Goal: Task Accomplishment & Management: Manage account settings

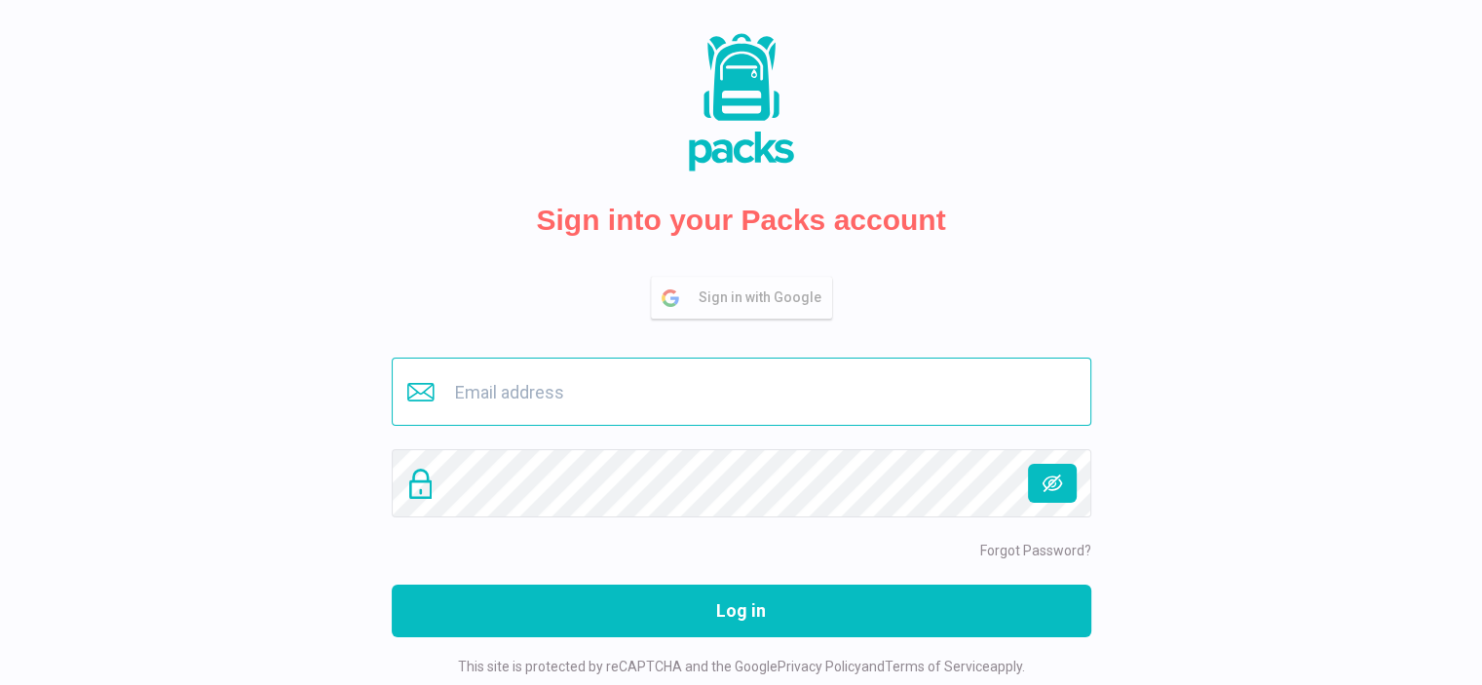
click at [642, 371] on input "email" at bounding box center [742, 392] width 700 height 68
type input "[PERSON_NAME][EMAIL_ADDRESS][DOMAIN_NAME]"
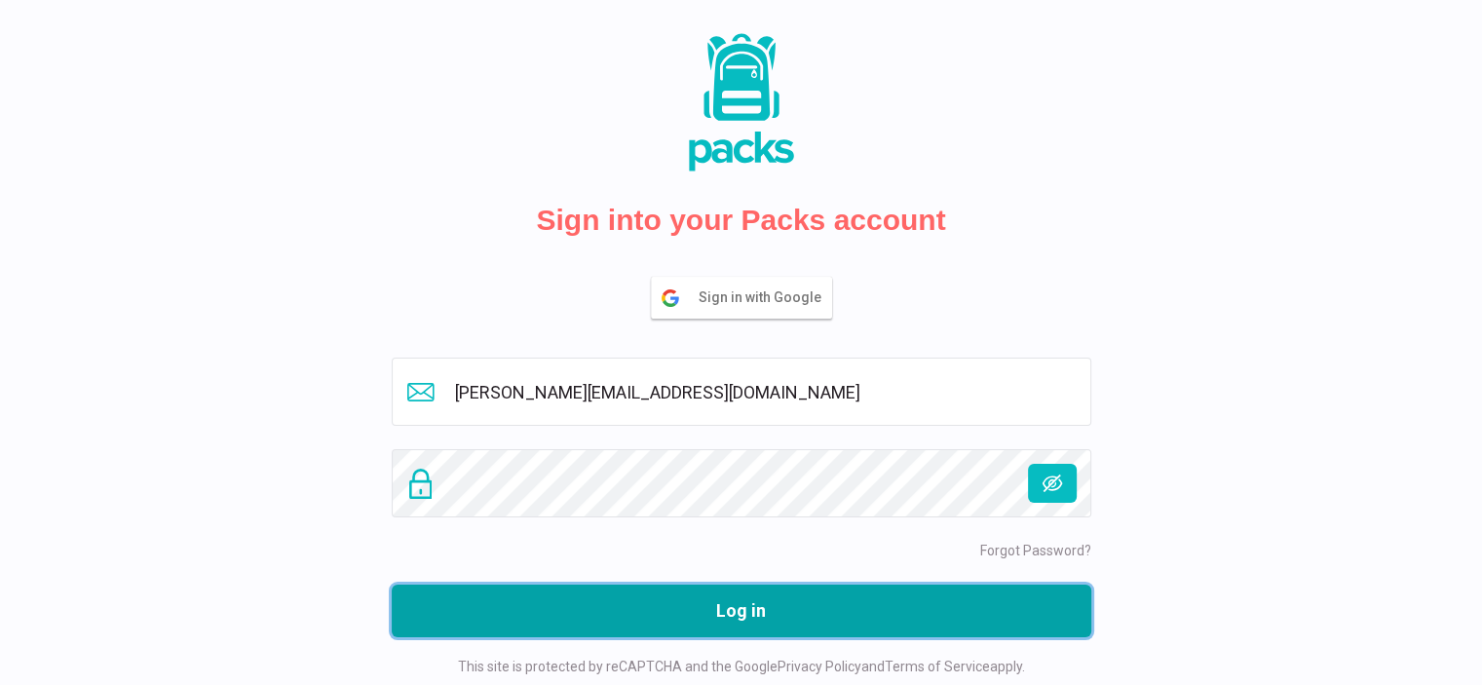
click at [829, 613] on button "Log in" at bounding box center [742, 611] width 700 height 53
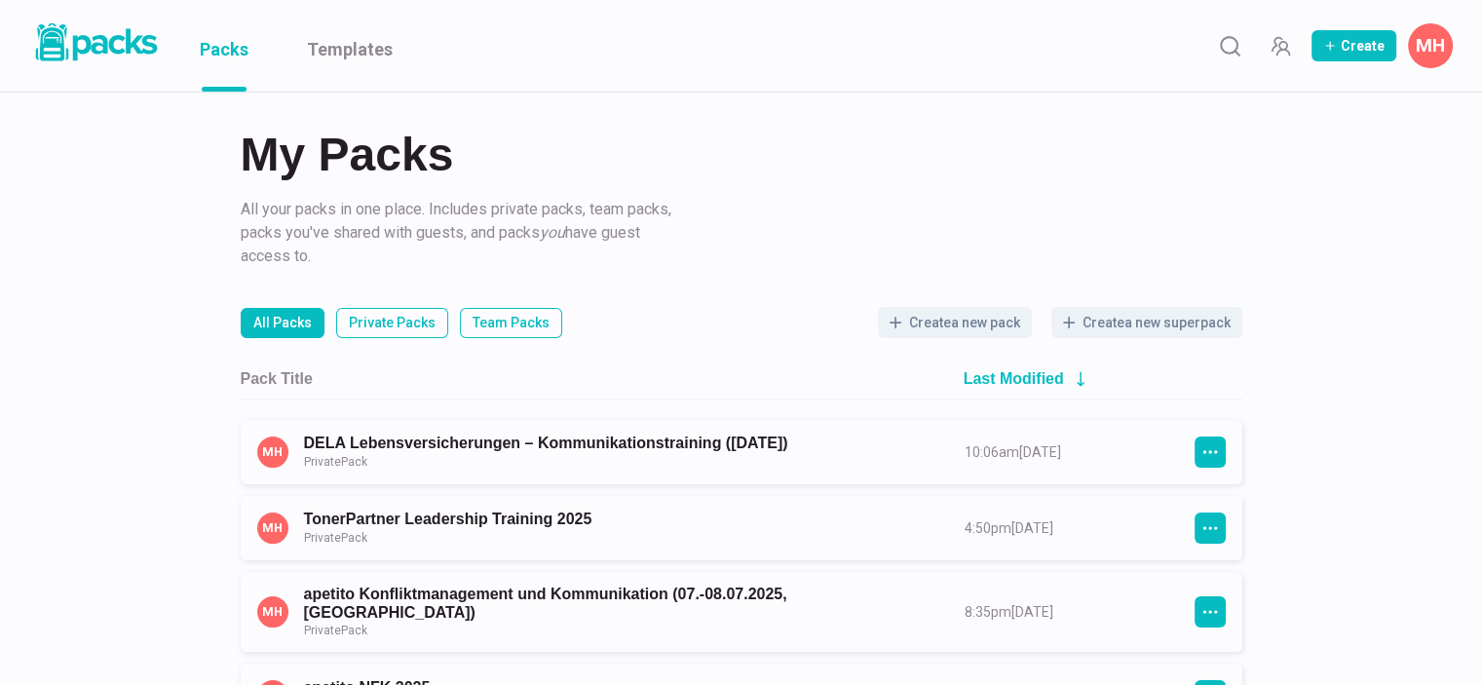
click at [1427, 43] on button "MH" at bounding box center [1430, 45] width 45 height 45
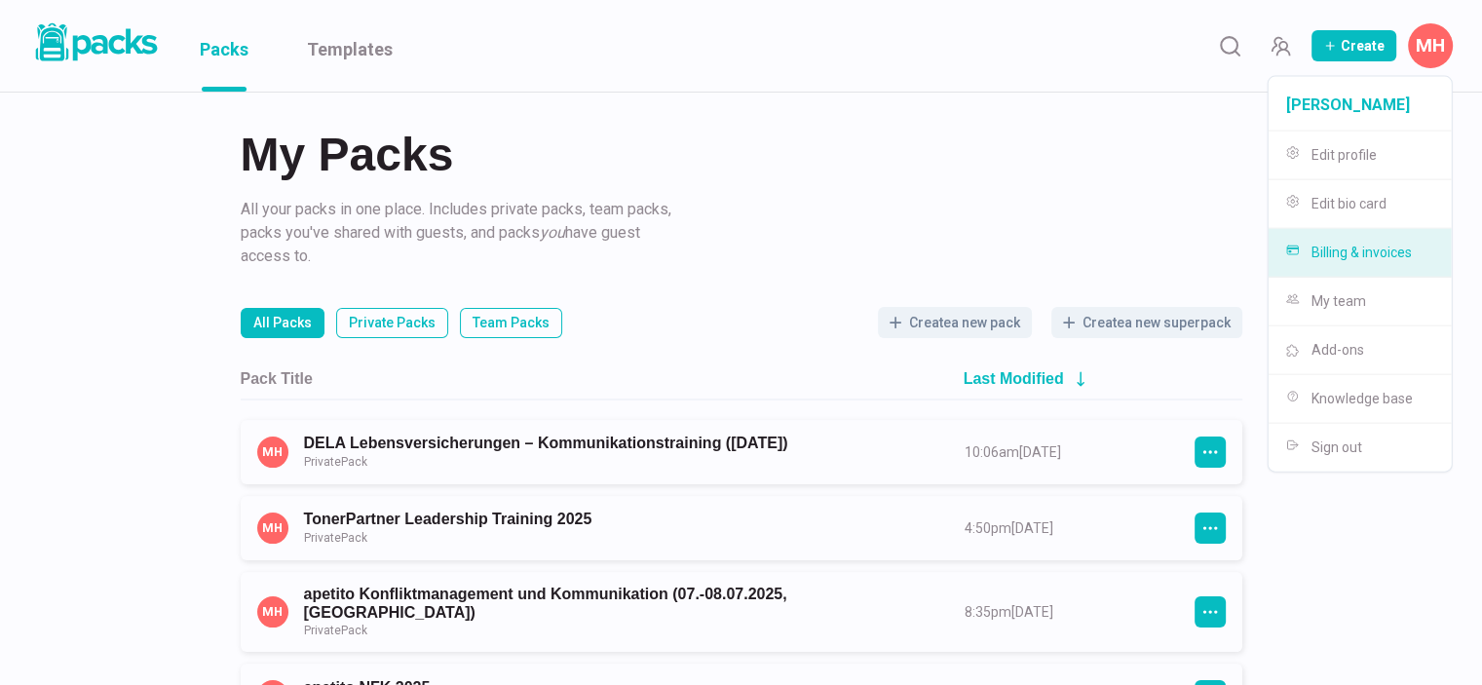
click at [1406, 250] on button "Billing & invoices" at bounding box center [1360, 253] width 183 height 49
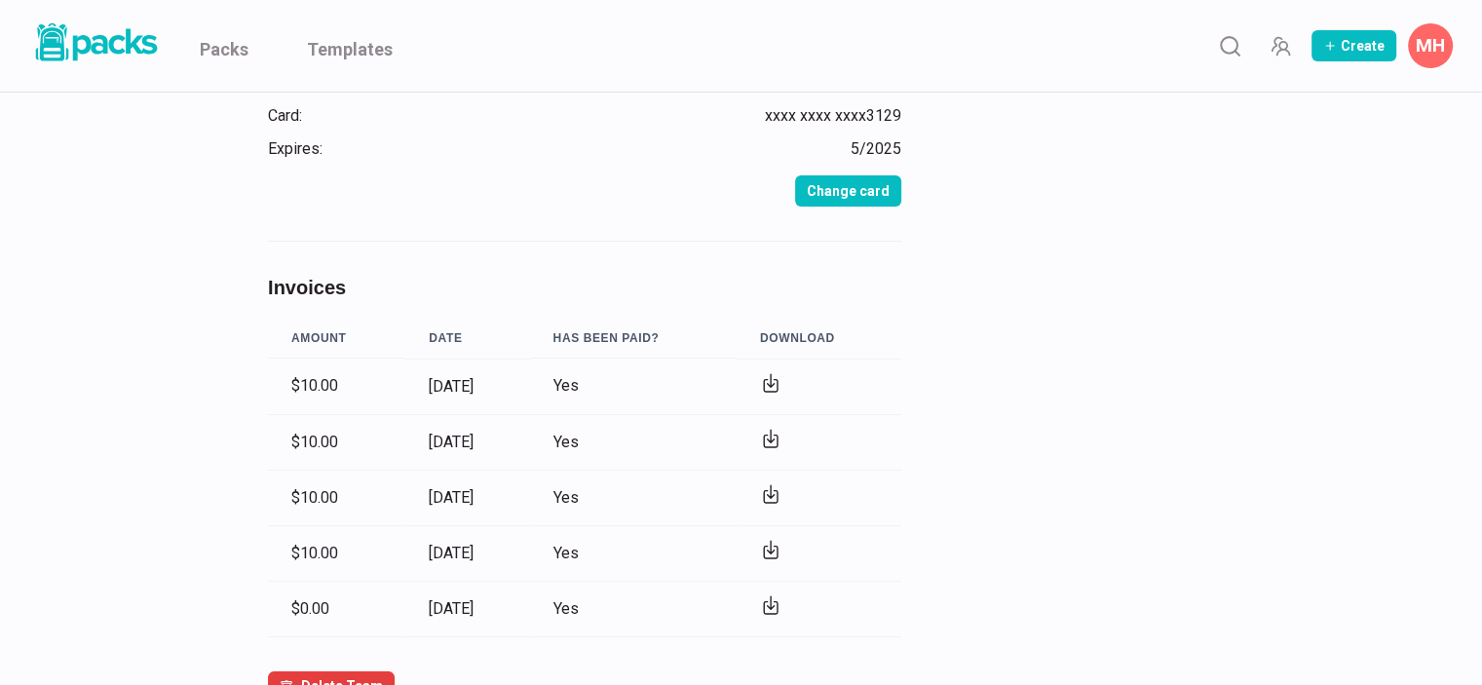
scroll to position [304, 0]
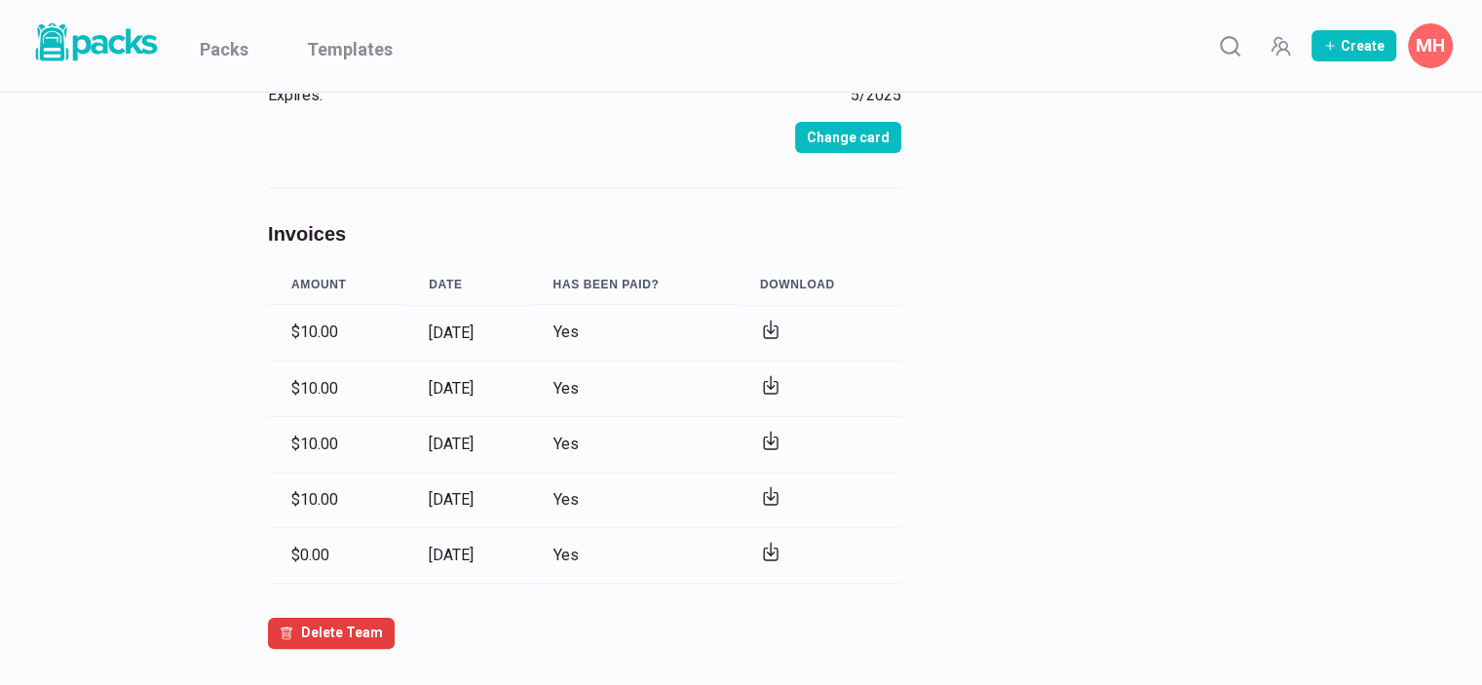
click at [775, 326] on icon at bounding box center [771, 327] width 7 height 13
